Goal: Task Accomplishment & Management: Use online tool/utility

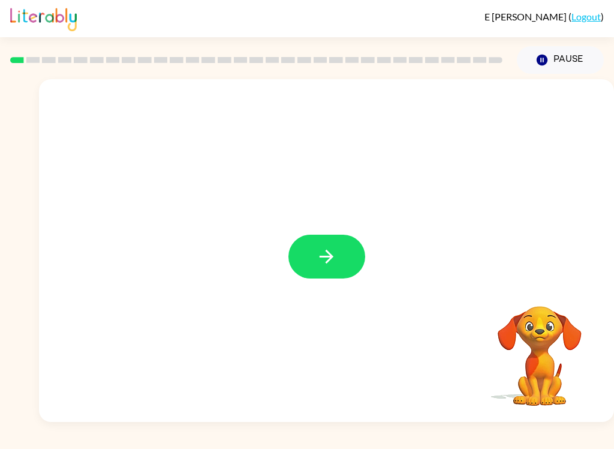
click at [338, 252] on button "button" at bounding box center [326, 256] width 77 height 44
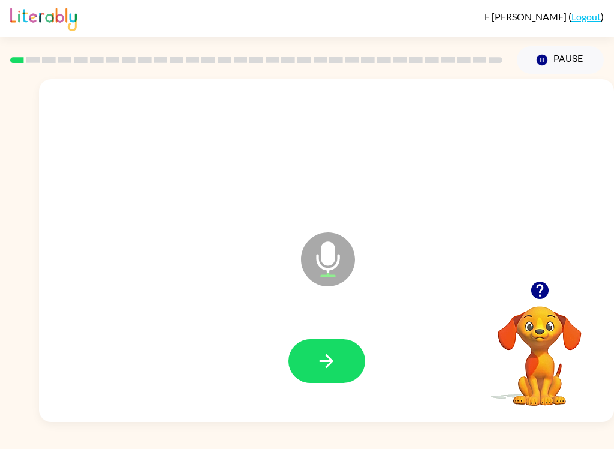
click at [343, 366] on button "button" at bounding box center [326, 361] width 77 height 44
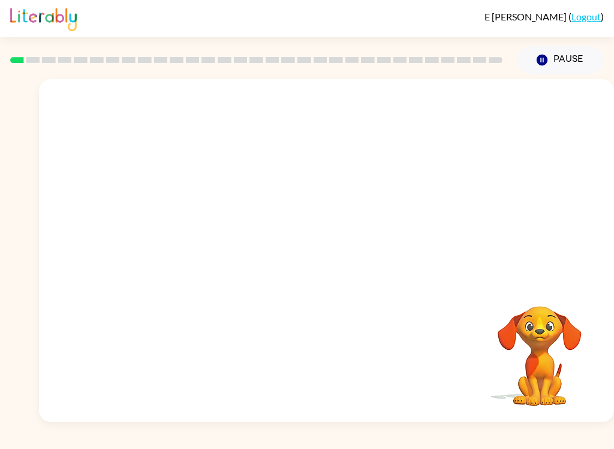
click at [452, 444] on div "E [PERSON_NAME] ( Logout ) Pause Pause Your browser must support playing .mp4 f…" at bounding box center [307, 224] width 614 height 449
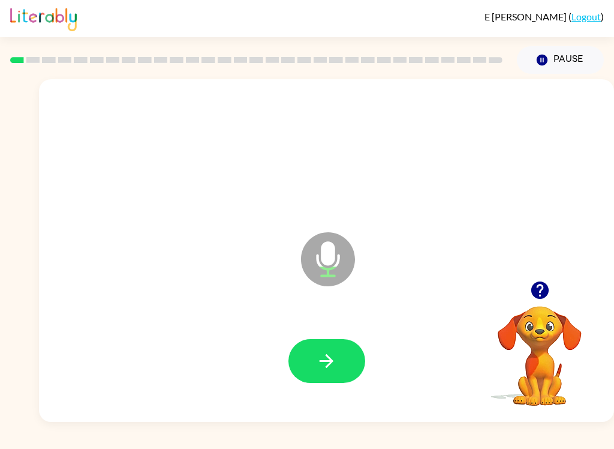
click at [348, 343] on button "button" at bounding box center [326, 361] width 77 height 44
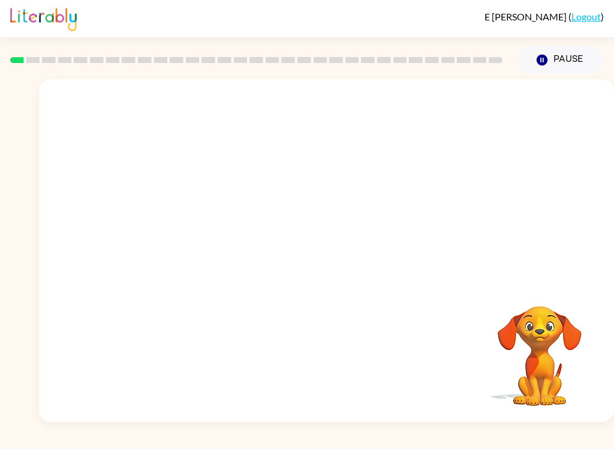
click at [574, 444] on div "E [PERSON_NAME] ( Logout ) Pause Pause Your browser must support playing .mp4 f…" at bounding box center [307, 224] width 614 height 449
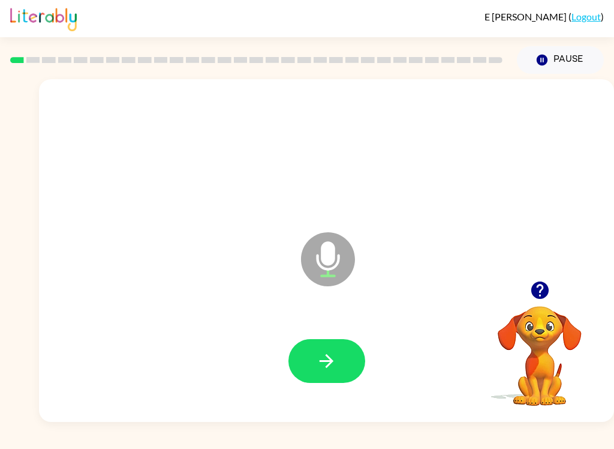
click at [574, 444] on div "E [PERSON_NAME] ( Logout ) Pause Pause Microphone The Microphone is here when i…" at bounding box center [307, 224] width 614 height 449
click at [338, 360] on button "button" at bounding box center [326, 361] width 77 height 44
click at [339, 363] on button "button" at bounding box center [326, 361] width 77 height 44
click at [330, 379] on button "button" at bounding box center [326, 361] width 77 height 44
click at [338, 362] on button "button" at bounding box center [326, 361] width 77 height 44
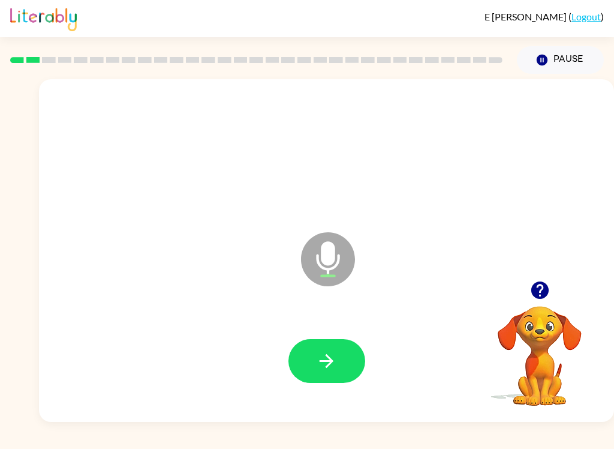
click at [314, 353] on button "button" at bounding box center [326, 361] width 77 height 44
click at [338, 362] on button "button" at bounding box center [326, 361] width 77 height 44
click at [332, 354] on icon "button" at bounding box center [326, 360] width 21 height 21
click at [312, 357] on button "button" at bounding box center [326, 361] width 77 height 44
click at [335, 363] on icon "button" at bounding box center [326, 360] width 21 height 21
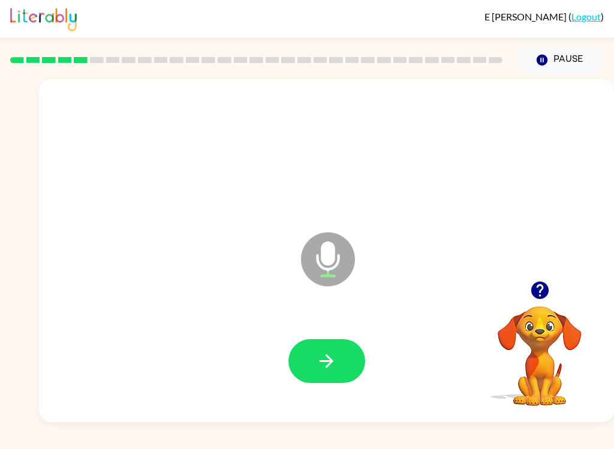
click at [338, 359] on button "button" at bounding box center [326, 361] width 77 height 44
click at [338, 360] on button "button" at bounding box center [326, 361] width 77 height 44
click at [327, 369] on icon "button" at bounding box center [326, 360] width 21 height 21
click at [323, 365] on icon "button" at bounding box center [326, 360] width 21 height 21
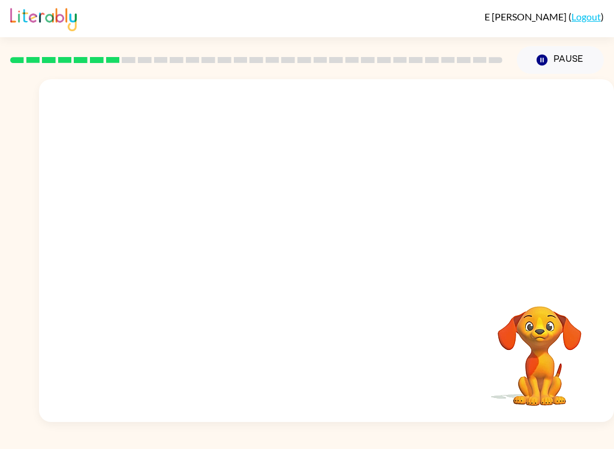
click at [329, 444] on div "E [PERSON_NAME] ( Logout ) Pause Pause Your browser must support playing .mp4 f…" at bounding box center [307, 224] width 614 height 449
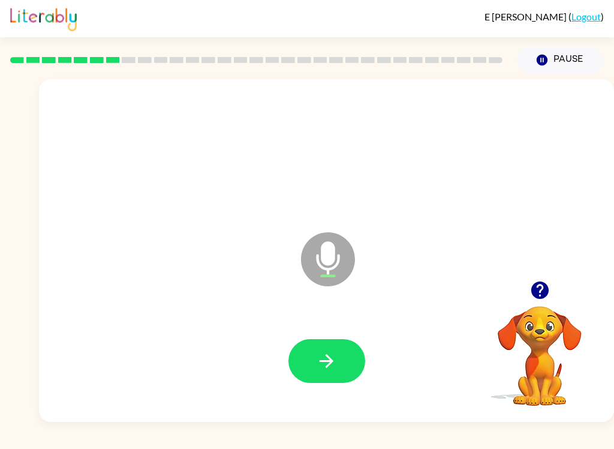
click at [339, 363] on button "button" at bounding box center [326, 361] width 77 height 44
click at [338, 355] on button "button" at bounding box center [326, 361] width 77 height 44
click at [342, 365] on button "button" at bounding box center [326, 361] width 77 height 44
click at [350, 353] on button "button" at bounding box center [326, 361] width 77 height 44
click at [345, 364] on button "button" at bounding box center [326, 361] width 77 height 44
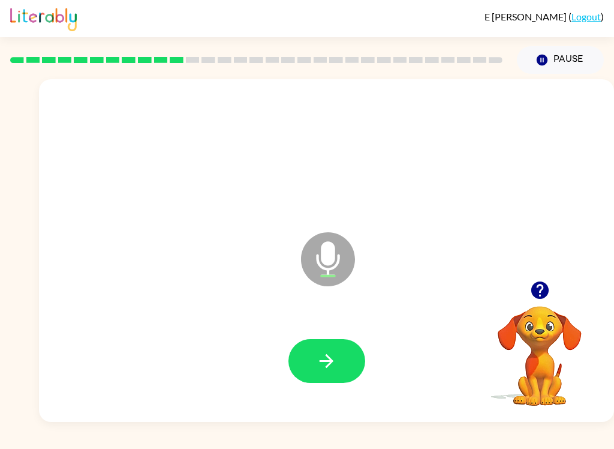
click at [330, 341] on button "button" at bounding box center [326, 361] width 77 height 44
click at [348, 353] on button "button" at bounding box center [326, 361] width 77 height 44
click at [331, 353] on icon "button" at bounding box center [326, 360] width 21 height 21
click at [297, 348] on button "button" at bounding box center [326, 361] width 77 height 44
click at [330, 351] on icon "button" at bounding box center [326, 360] width 21 height 21
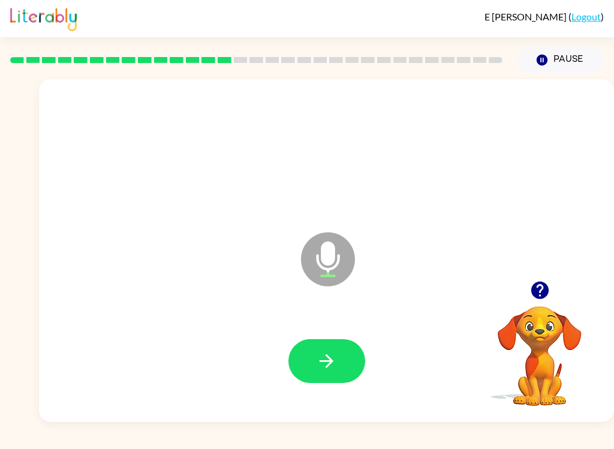
click at [358, 361] on button "button" at bounding box center [326, 361] width 77 height 44
click at [330, 365] on icon "button" at bounding box center [326, 360] width 21 height 21
click at [324, 351] on icon "button" at bounding box center [326, 360] width 21 height 21
click at [312, 357] on button "button" at bounding box center [326, 361] width 77 height 44
click at [312, 371] on button "button" at bounding box center [326, 361] width 77 height 44
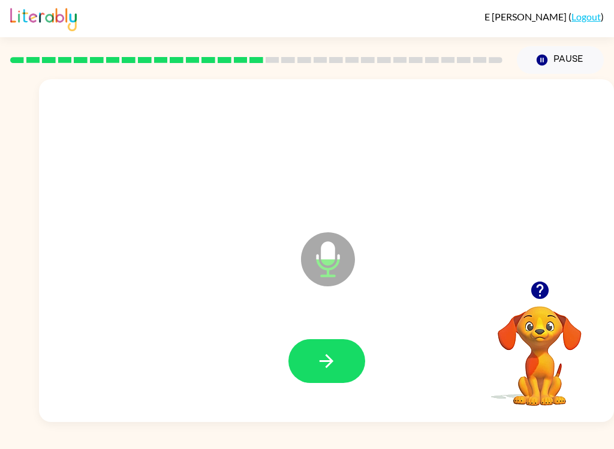
click at [338, 360] on button "button" at bounding box center [326, 361] width 77 height 44
click at [333, 359] on icon "button" at bounding box center [326, 360] width 21 height 21
click at [547, 60] on icon "button" at bounding box center [542, 60] width 11 height 11
